Goal: Browse casually: Explore the website without a specific task or goal

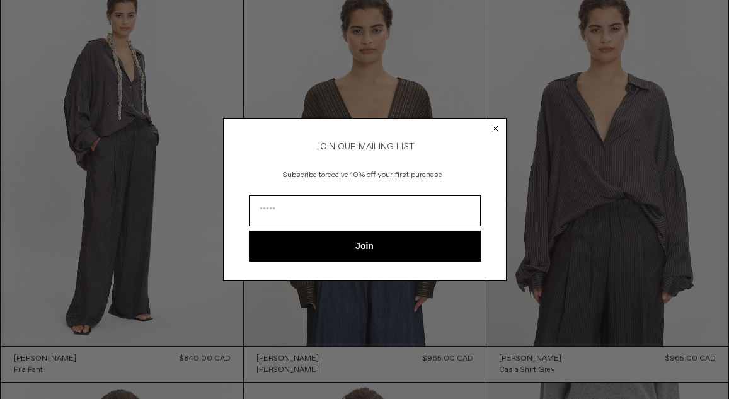
scroll to position [98, 0]
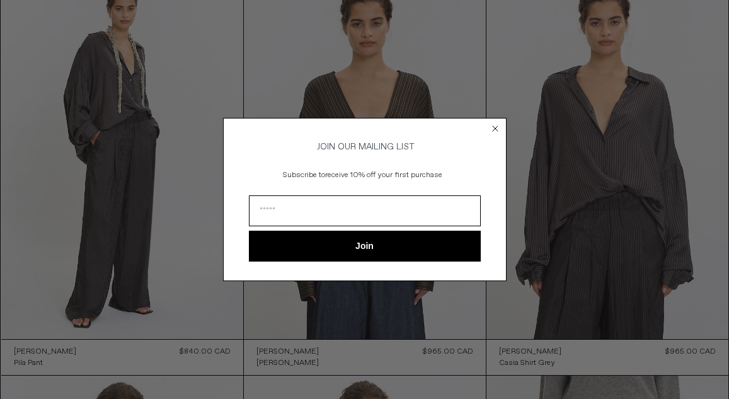
click at [499, 123] on circle "Close dialog" at bounding box center [495, 129] width 12 height 12
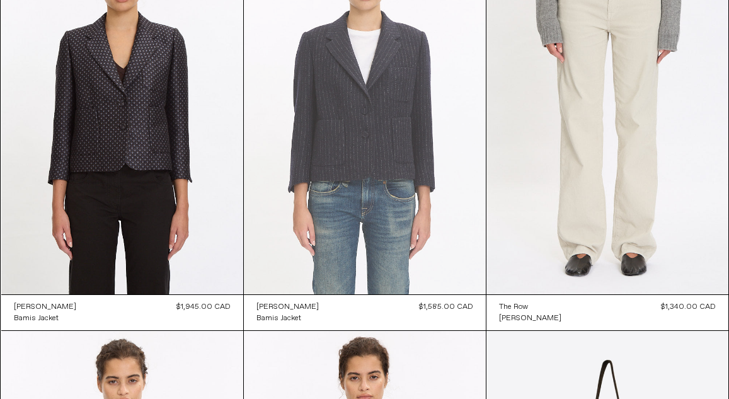
scroll to position [542, 0]
click at [394, 132] on at bounding box center [365, 112] width 242 height 363
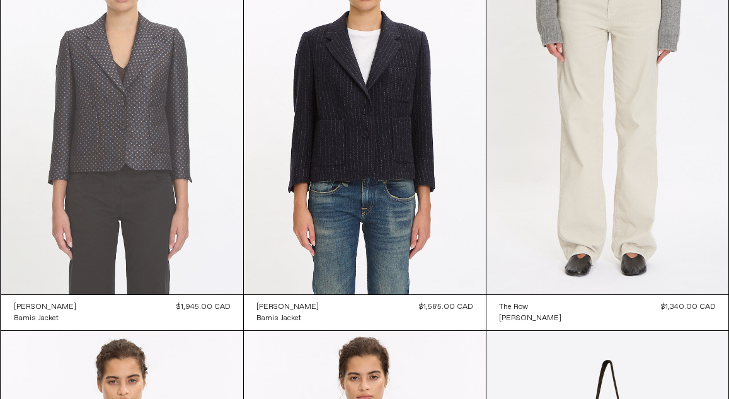
click at [132, 127] on at bounding box center [122, 112] width 242 height 363
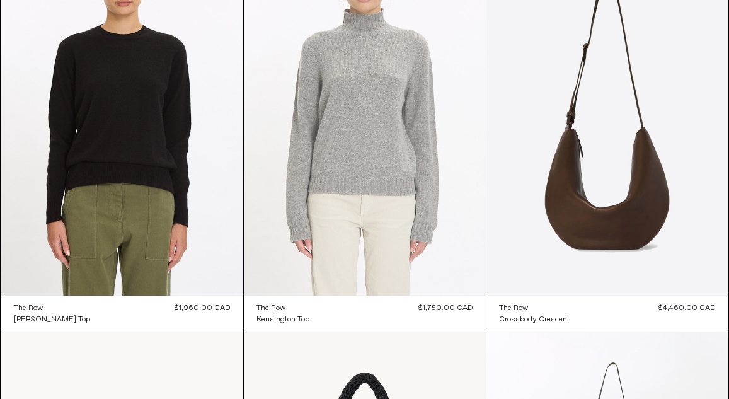
scroll to position [935, 0]
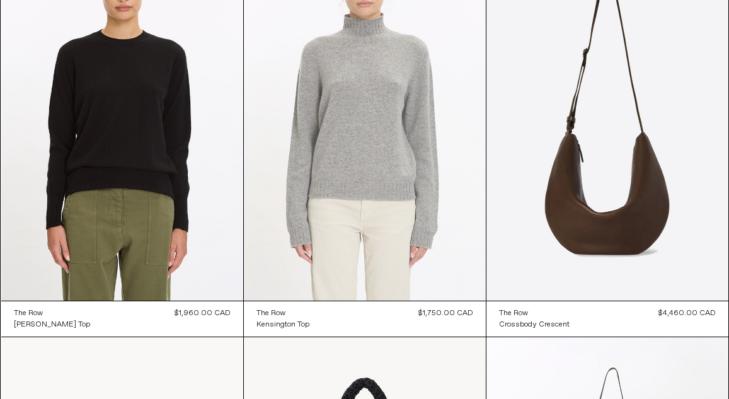
click at [362, 120] on at bounding box center [365, 119] width 242 height 363
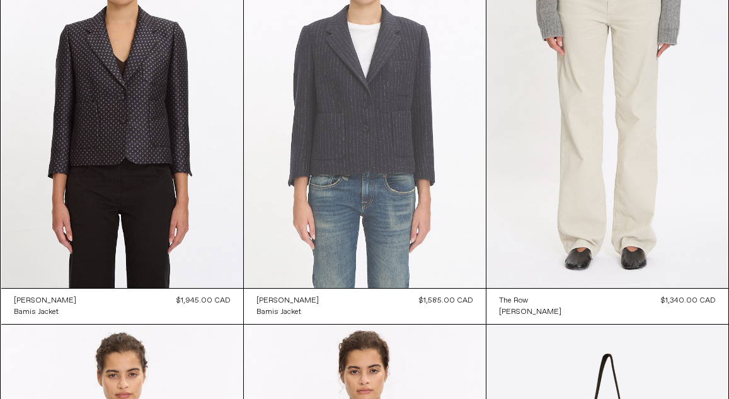
scroll to position [549, 0]
click at [386, 117] on at bounding box center [365, 105] width 242 height 363
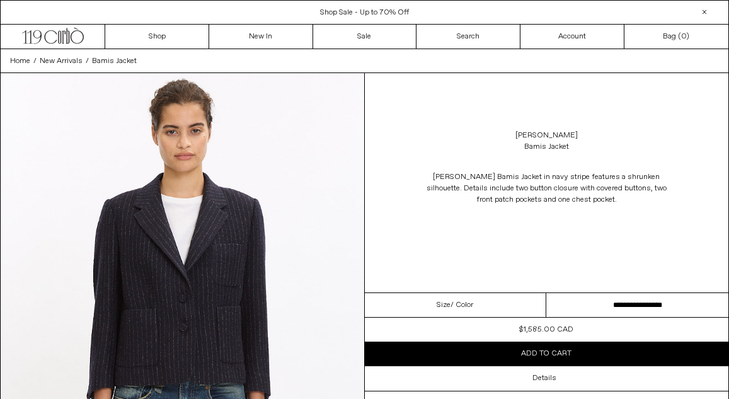
click at [575, 305] on select "**********" at bounding box center [637, 305] width 182 height 25
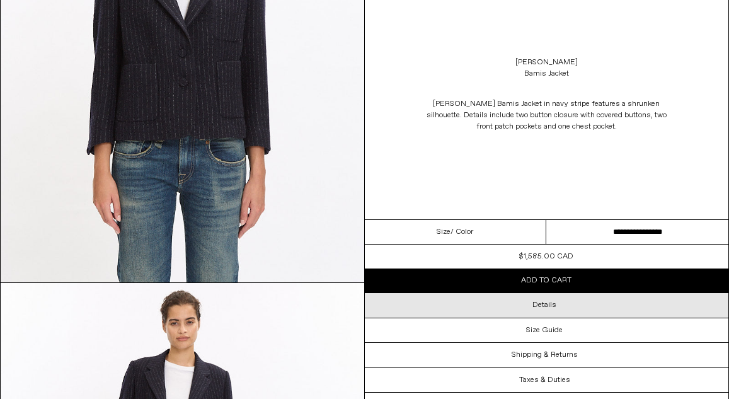
scroll to position [247, 0]
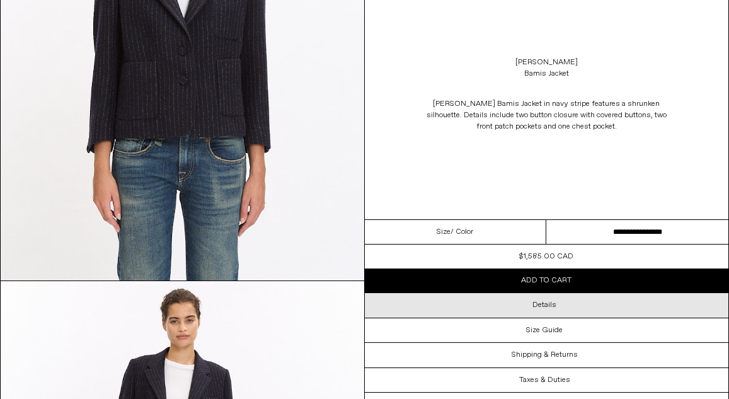
click at [460, 300] on div "Details" at bounding box center [547, 305] width 364 height 24
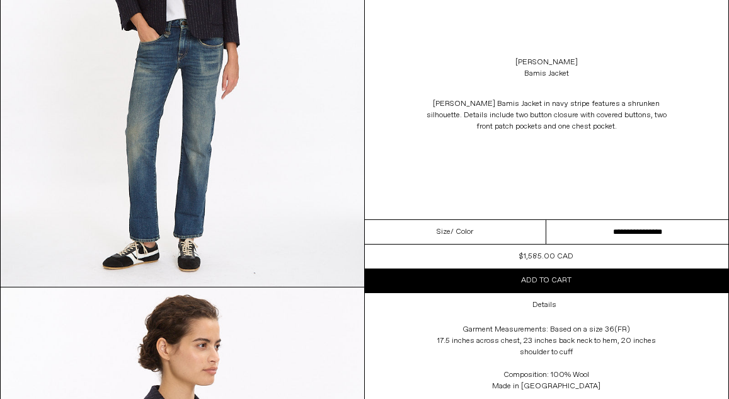
scroll to position [695, 0]
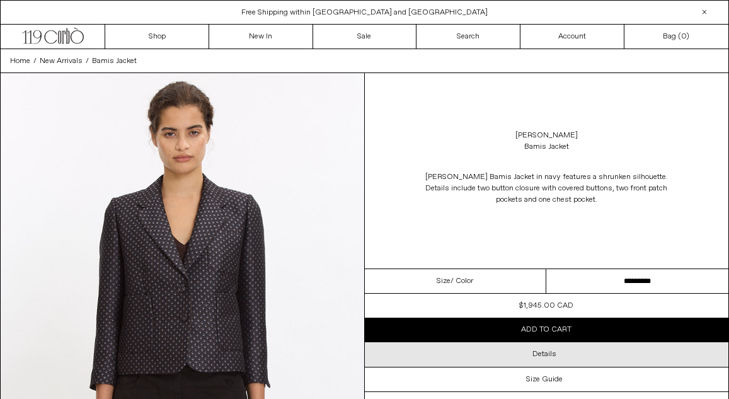
click at [510, 357] on div "Details" at bounding box center [547, 354] width 364 height 24
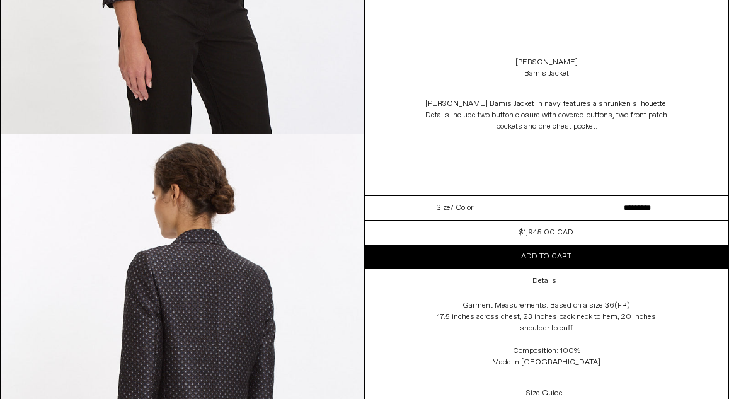
scroll to position [863, 0]
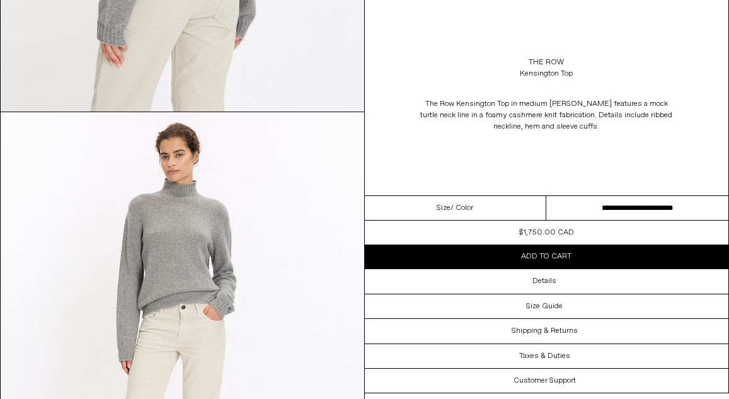
scroll to position [1376, 0]
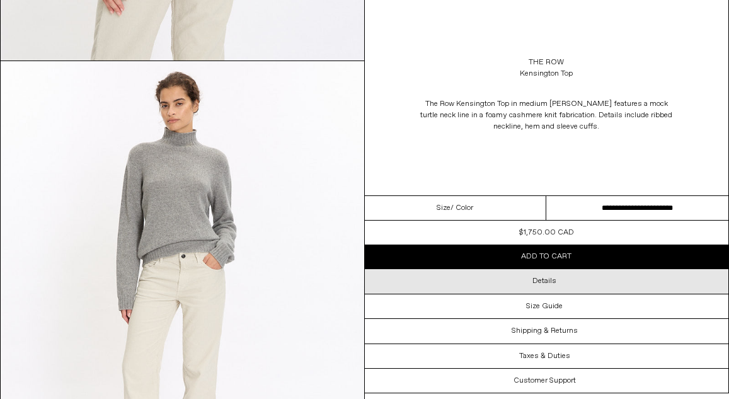
click at [541, 282] on h3 "Details" at bounding box center [544, 281] width 24 height 9
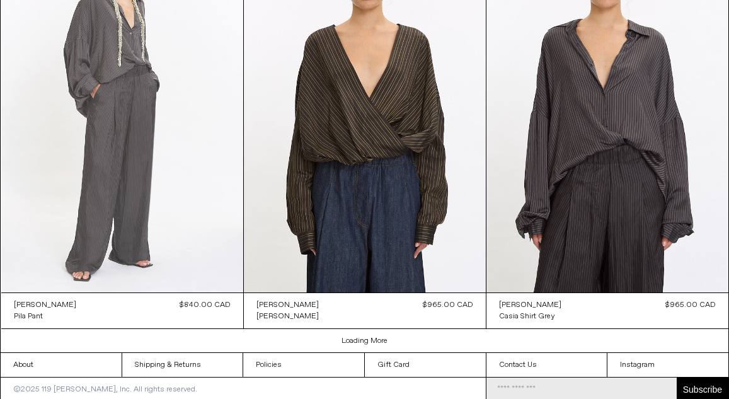
scroll to position [1986, 0]
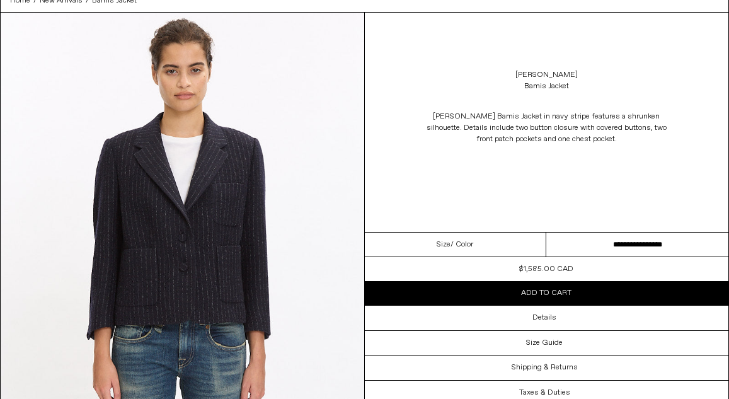
scroll to position [71, 0]
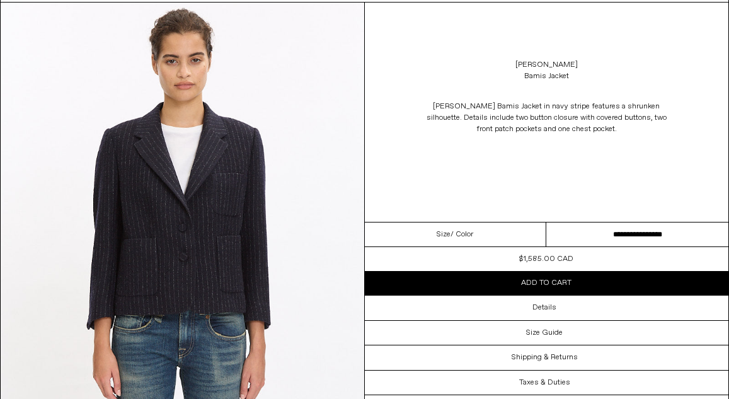
click at [227, 226] on img at bounding box center [182, 230] width 363 height 454
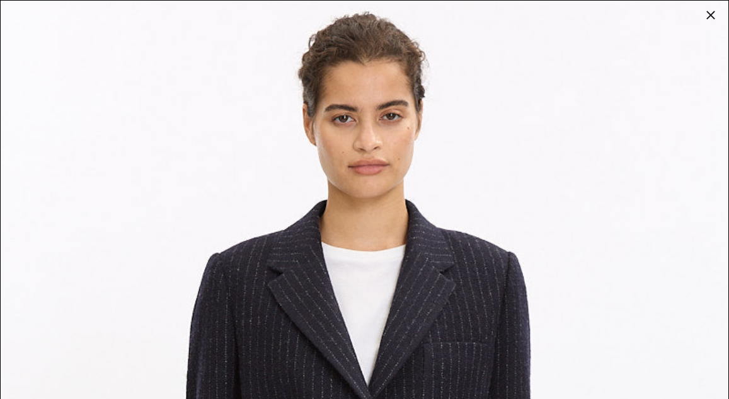
scroll to position [0, 0]
click at [712, 18] on div at bounding box center [711, 15] width 18 height 18
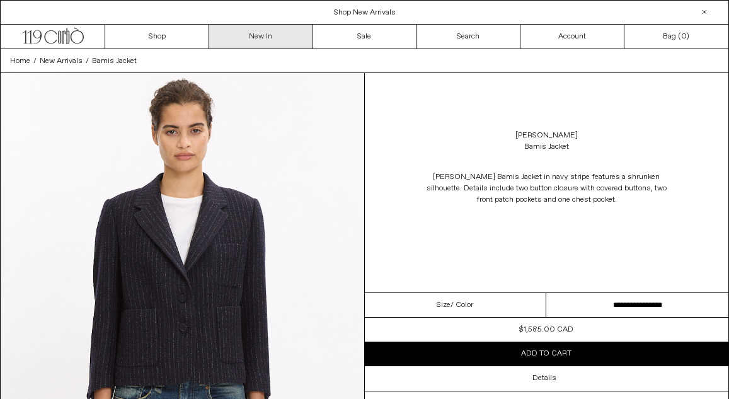
click at [242, 35] on link "New In" at bounding box center [261, 37] width 104 height 24
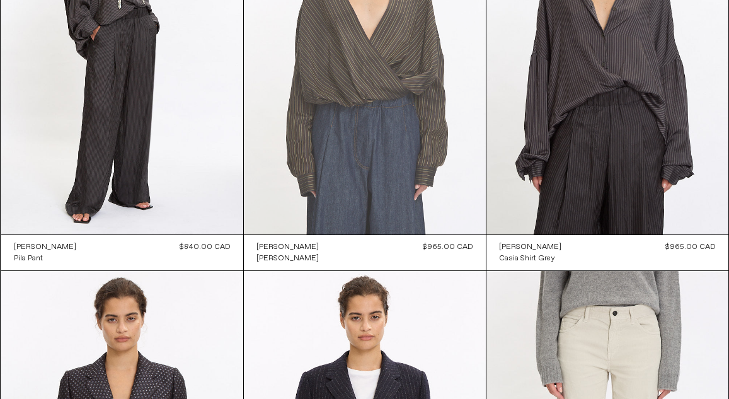
scroll to position [204, 0]
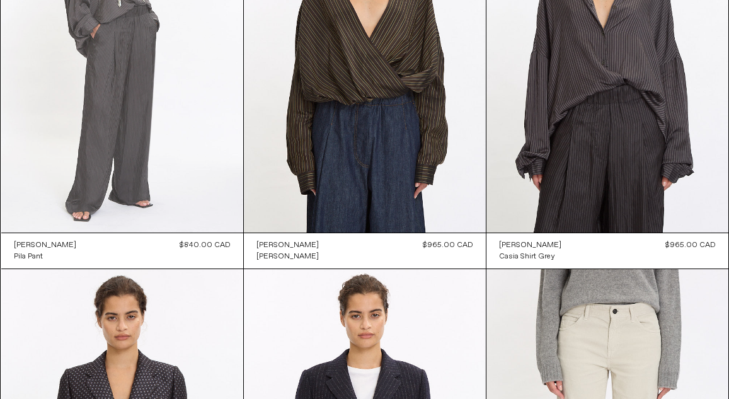
click at [188, 137] on at bounding box center [122, 51] width 242 height 363
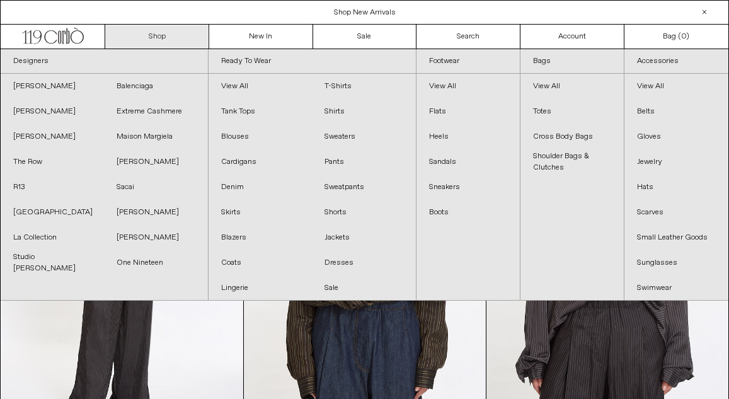
scroll to position [0, 0]
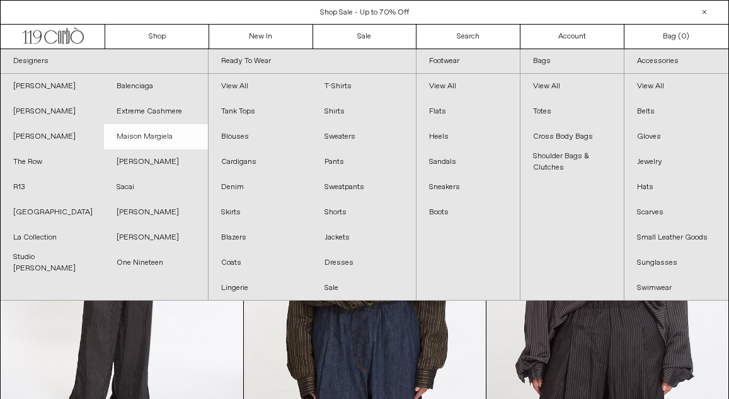
click at [137, 134] on link "Maison Margiela" at bounding box center [155, 136] width 103 height 25
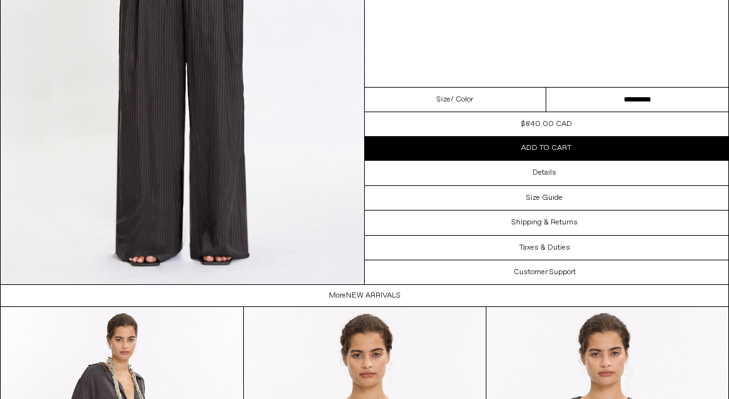
scroll to position [1608, 0]
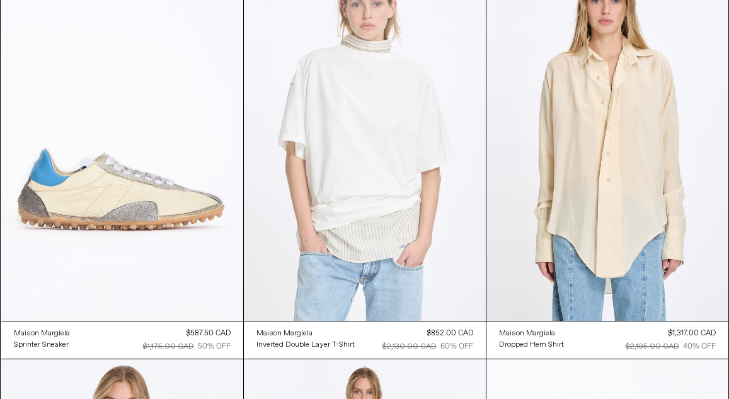
scroll to position [117, 0]
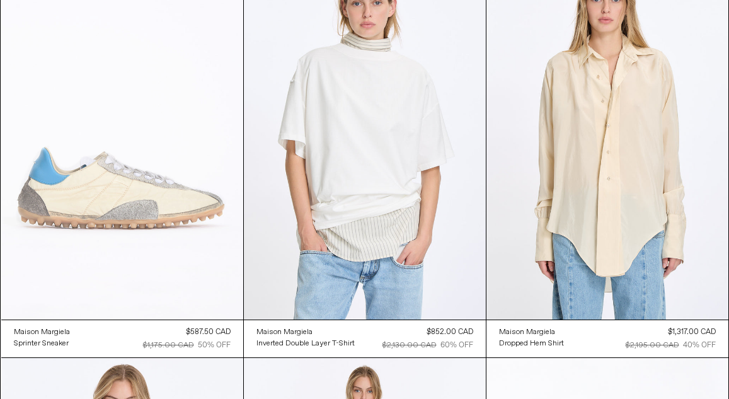
click at [146, 213] on at bounding box center [122, 138] width 242 height 363
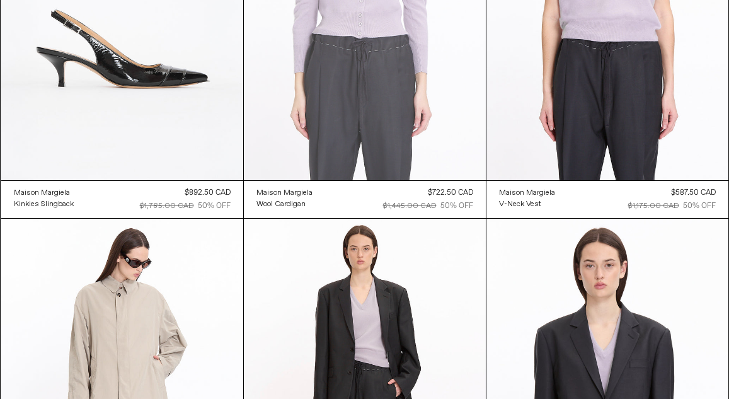
scroll to position [1063, 0]
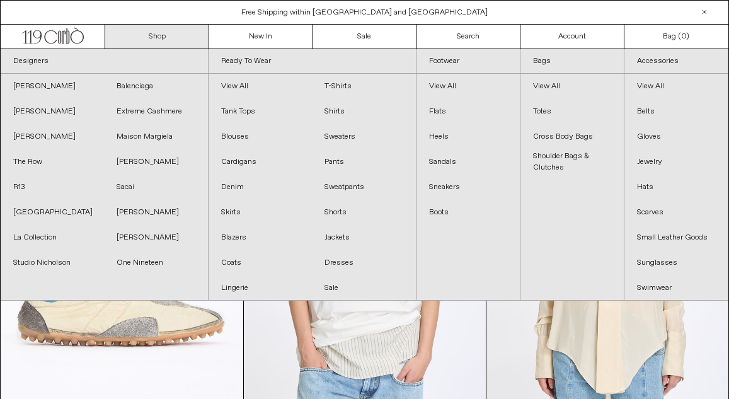
scroll to position [0, 0]
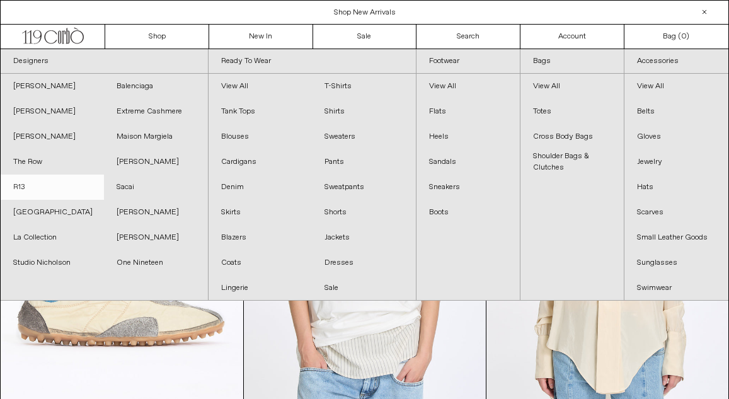
click at [32, 186] on link "R13" at bounding box center [52, 186] width 103 height 25
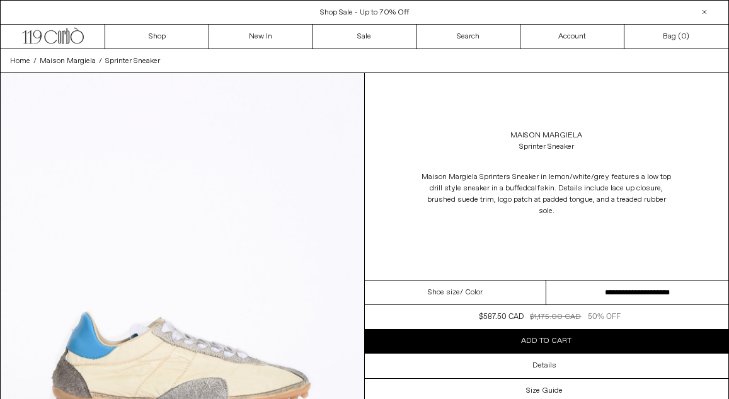
click at [594, 290] on select "**********" at bounding box center [637, 292] width 182 height 25
